Goal: Task Accomplishment & Management: Manage account settings

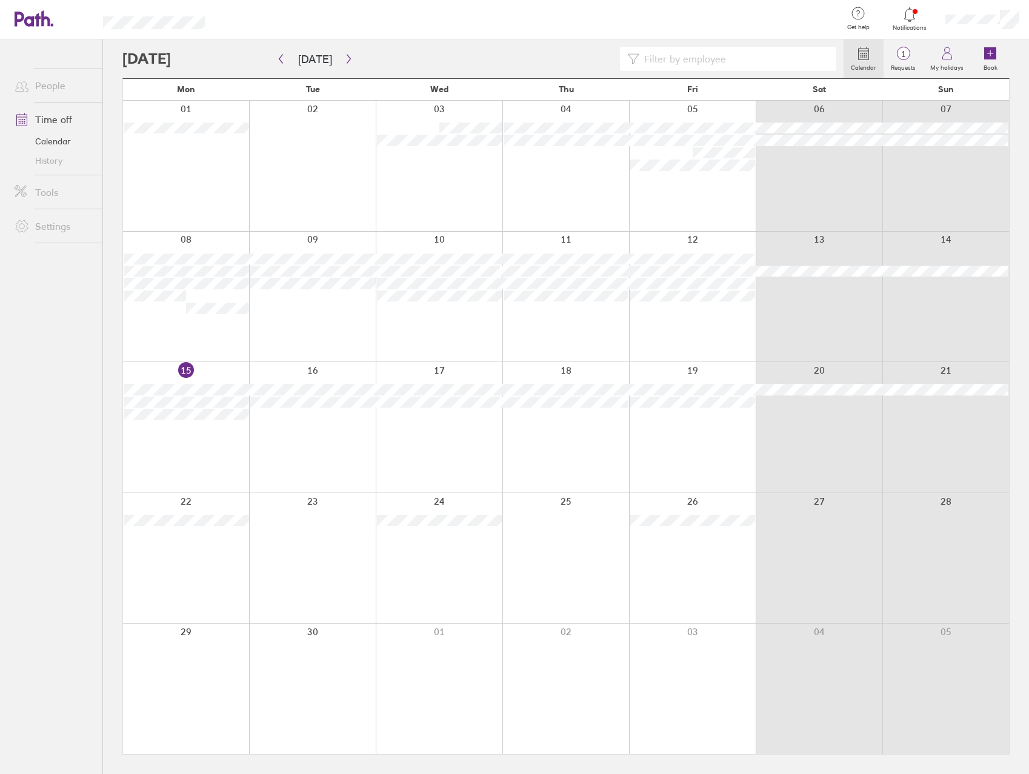
click at [911, 21] on icon at bounding box center [910, 14] width 15 height 15
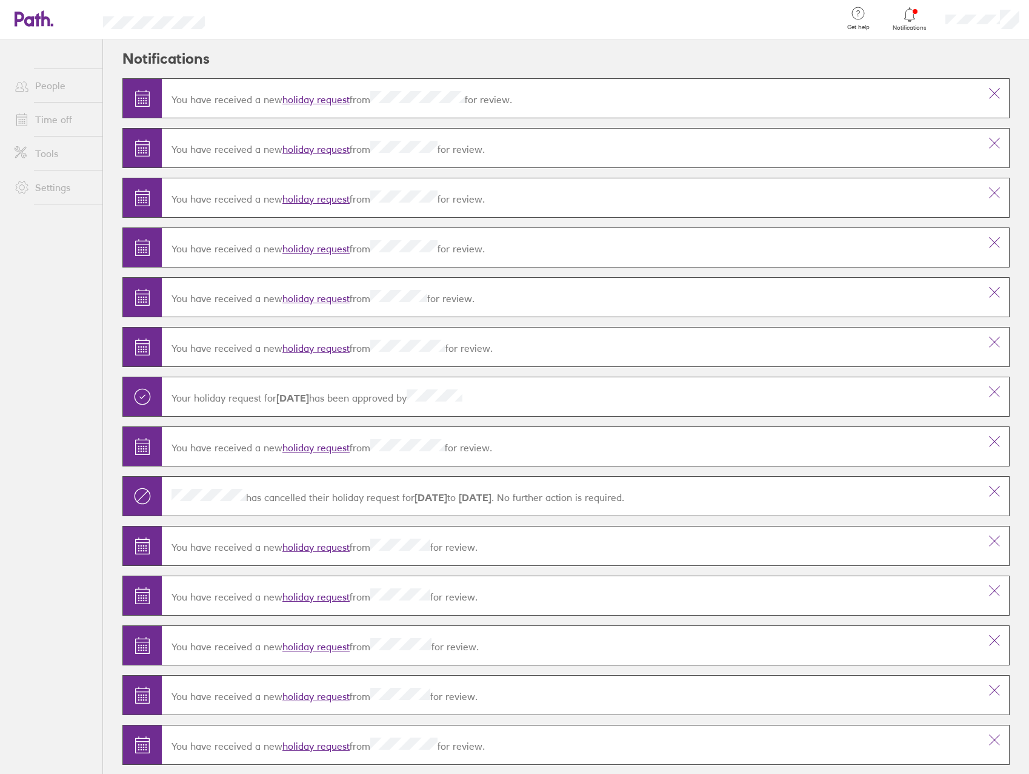
click at [314, 100] on link "holiday request" at bounding box center [315, 99] width 67 height 12
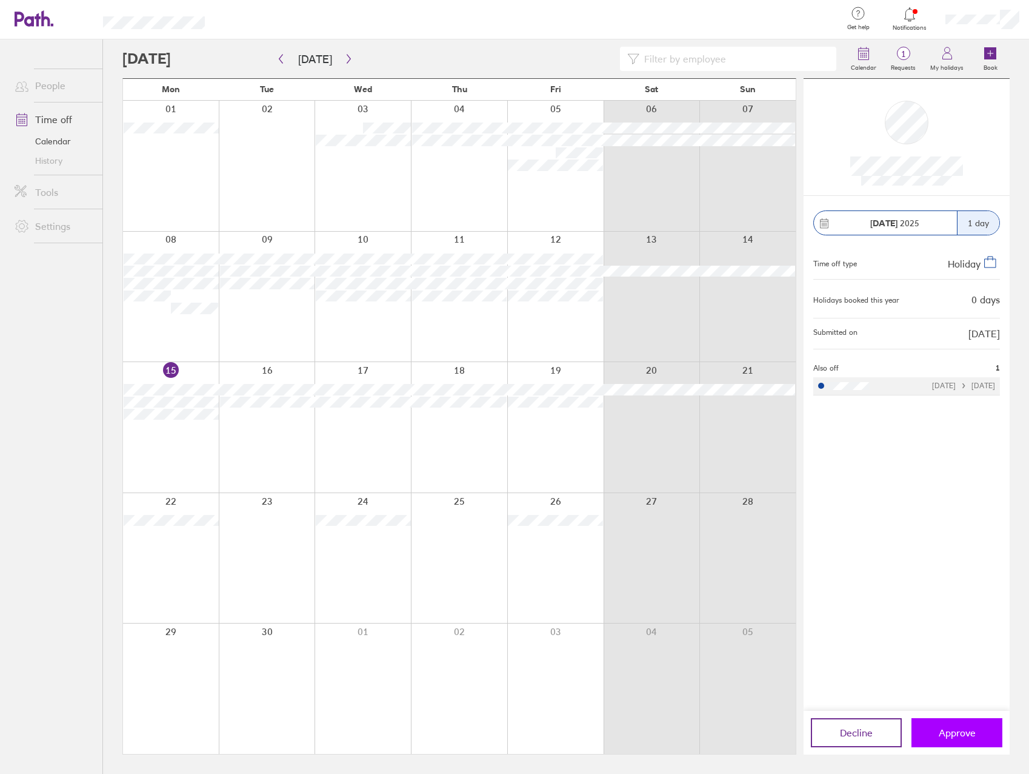
click at [948, 733] on span "Approve" at bounding box center [957, 732] width 37 height 11
